Goal: Navigation & Orientation: Understand site structure

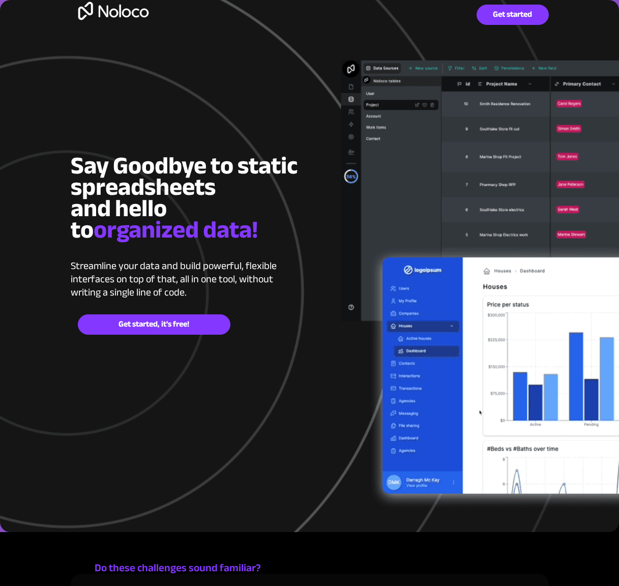
click at [133, 19] on img at bounding box center [113, 10] width 85 height 33
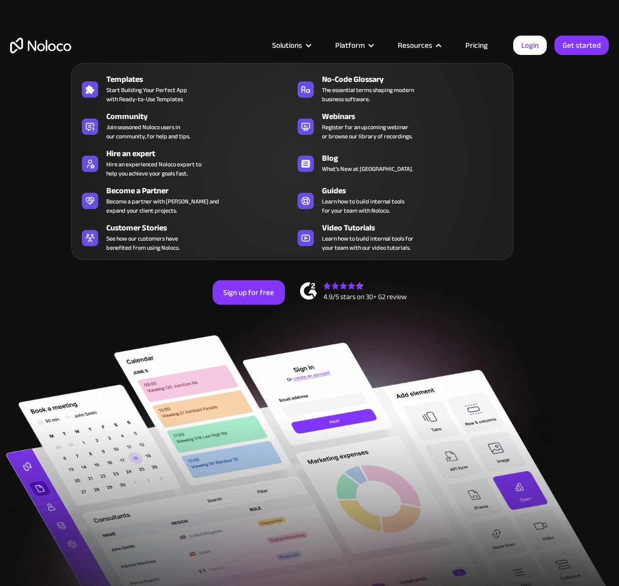
click at [424, 45] on div "Resources" at bounding box center [415, 45] width 35 height 13
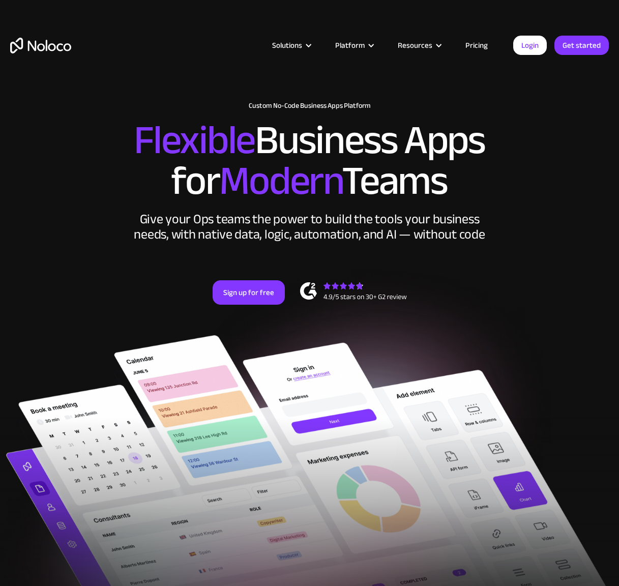
click at [544, 181] on h2 "Flexible Business Apps for Modern Teams" at bounding box center [309, 160] width 599 height 81
click at [477, 44] on link "Pricing" at bounding box center [477, 45] width 48 height 13
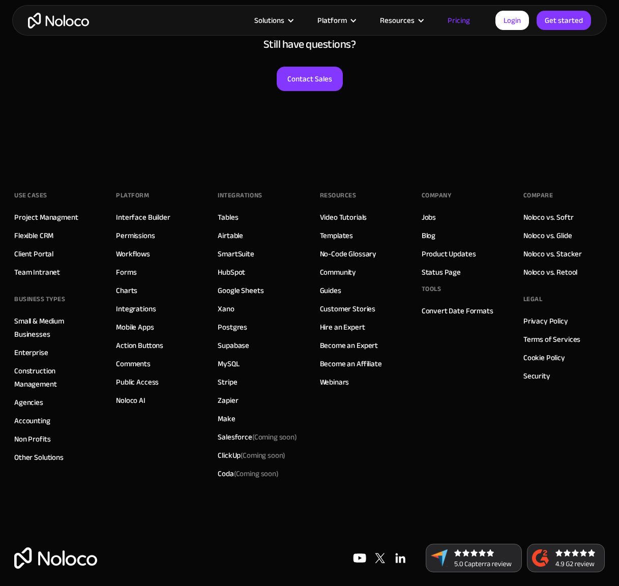
scroll to position [4972, 0]
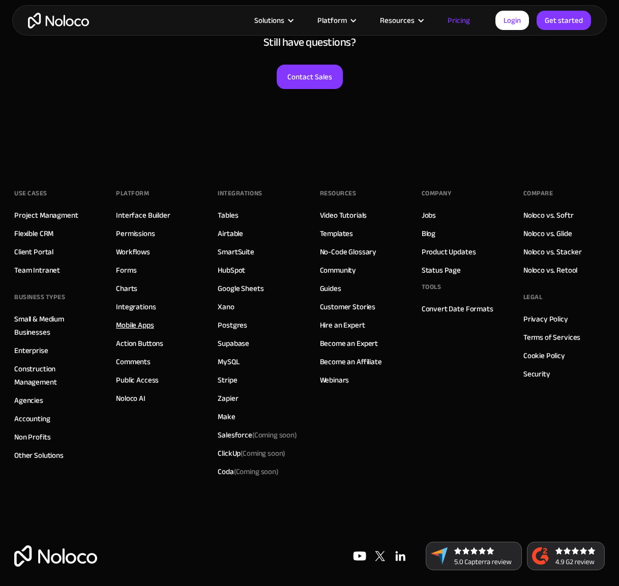
click at [124, 318] on link "Mobile Apps" at bounding box center [135, 324] width 38 height 13
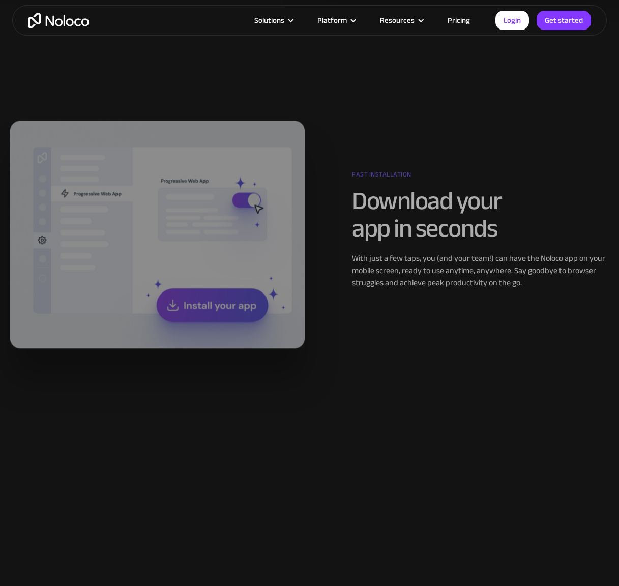
scroll to position [1100, 0]
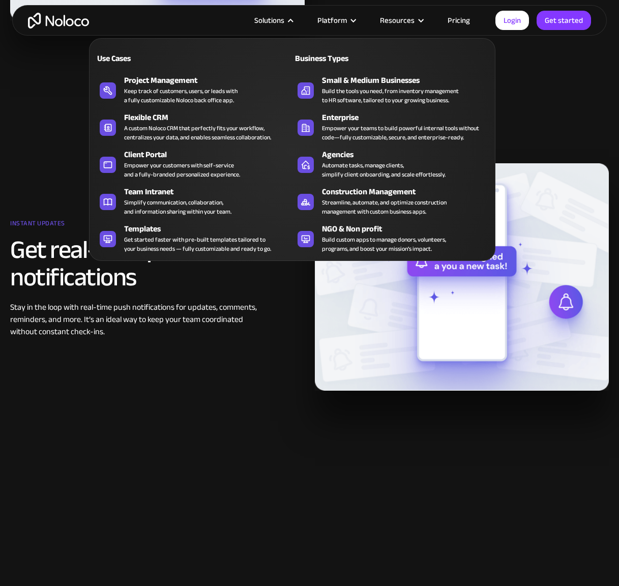
click at [289, 21] on div "Solutions" at bounding box center [273, 20] width 63 height 13
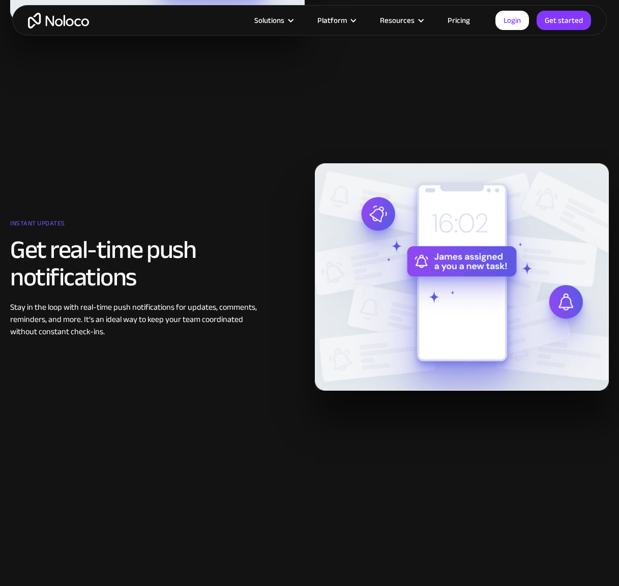
click at [64, 22] on img "home" at bounding box center [58, 21] width 61 height 16
